Goal: Navigation & Orientation: Find specific page/section

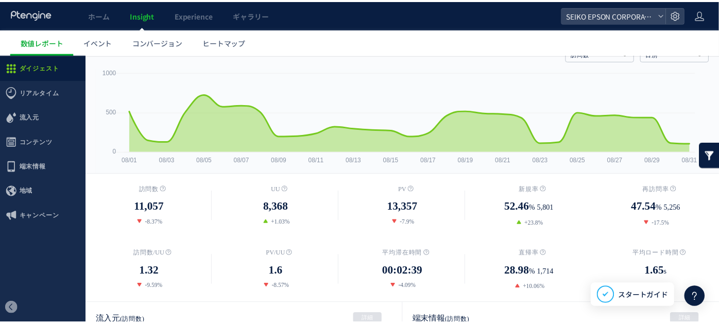
scroll to position [57, 0]
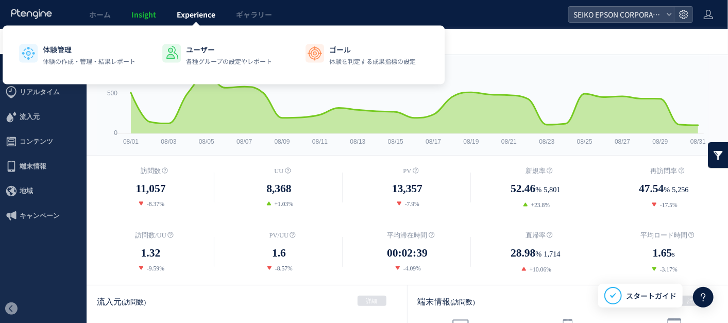
click at [186, 9] on link "Experience" at bounding box center [195, 14] width 59 height 29
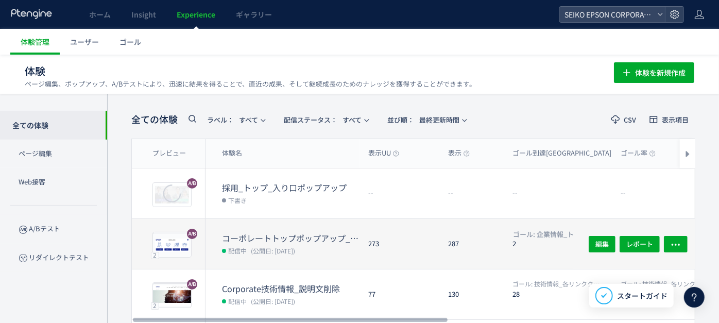
click at [254, 246] on span "(公開日: [DATE])" at bounding box center [273, 250] width 44 height 9
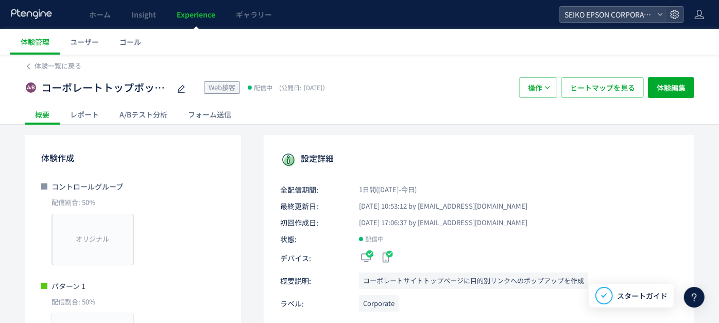
click at [81, 113] on div "レポート" at bounding box center [84, 114] width 49 height 21
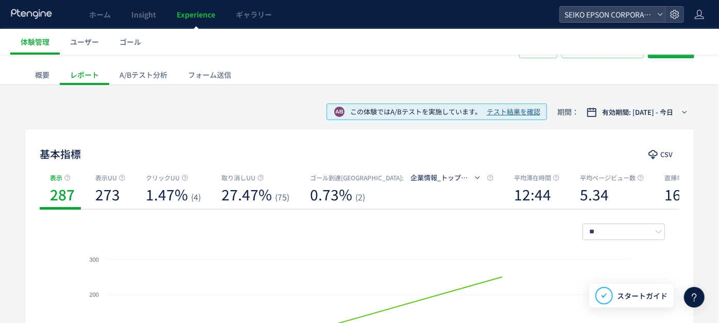
scroll to position [57, 0]
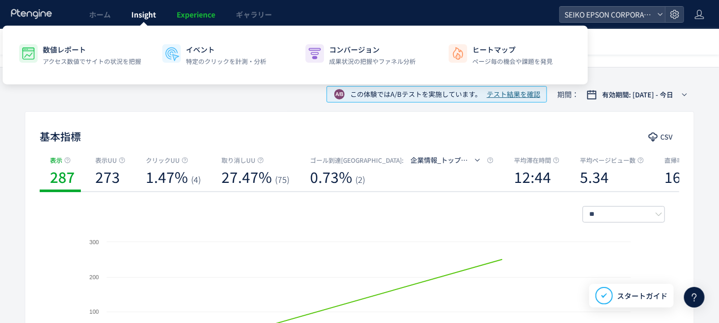
click at [142, 22] on link "Insight" at bounding box center [143, 14] width 45 height 29
